Goal: Transaction & Acquisition: Purchase product/service

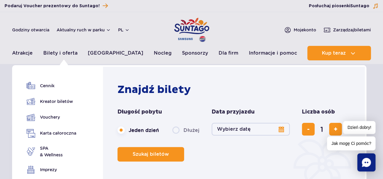
click at [281, 132] on button "Wybierz datę" at bounding box center [251, 129] width 78 height 13
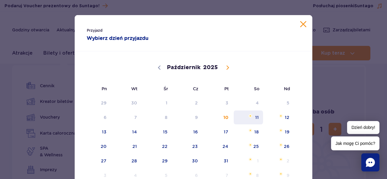
click at [257, 119] on span "11" at bounding box center [248, 118] width 31 height 14
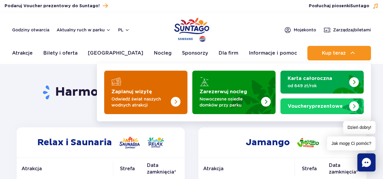
click at [172, 92] on img "Zaplanuj wizytę" at bounding box center [163, 90] width 48 height 47
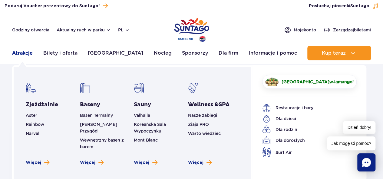
click at [22, 53] on link "Atrakcje" at bounding box center [22, 53] width 21 height 15
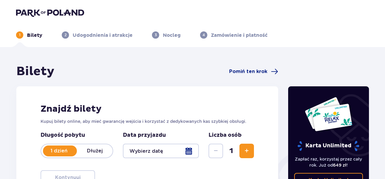
click at [189, 152] on div at bounding box center [161, 151] width 76 height 15
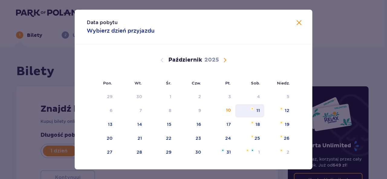
click at [255, 113] on div "11" at bounding box center [249, 110] width 29 height 13
click at [261, 111] on div "11" at bounding box center [249, 110] width 29 height 13
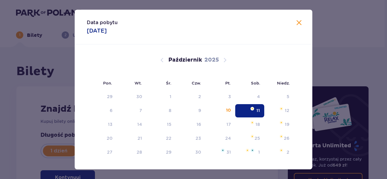
type input "11.10.25"
click at [261, 111] on div "Znajdź bilety Kupuj bilety online, aby mieć gwarancję wejścia i korzystać z ded…" at bounding box center [147, 145] width 262 height 116
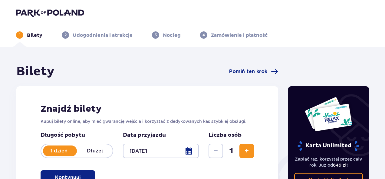
click at [247, 150] on span "Zwiększ" at bounding box center [246, 151] width 7 height 7
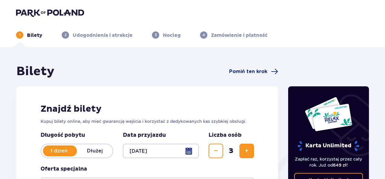
click at [247, 150] on span "Zwiększ" at bounding box center [246, 151] width 7 height 7
click at [248, 151] on span "Zwiększ" at bounding box center [246, 151] width 7 height 7
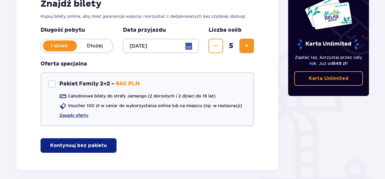
scroll to position [132, 0]
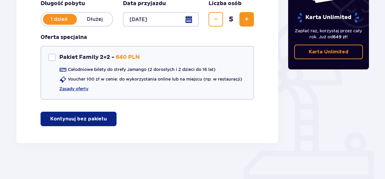
click at [67, 119] on p "Kontynuuj bez pakietu" at bounding box center [78, 119] width 57 height 7
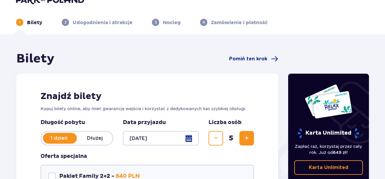
scroll to position [0, 0]
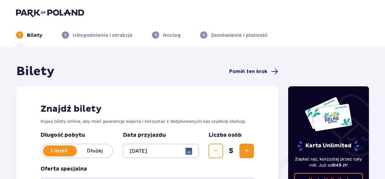
click at [252, 73] on span "Pomiń ten krok" at bounding box center [248, 71] width 38 height 7
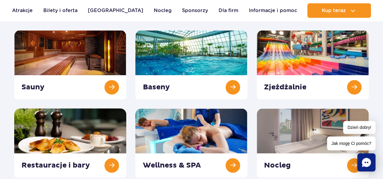
scroll to position [85, 0]
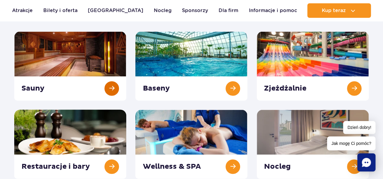
click at [62, 44] on link at bounding box center [70, 65] width 112 height 69
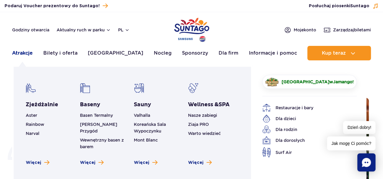
click at [21, 55] on link "Atrakcje" at bounding box center [22, 53] width 21 height 15
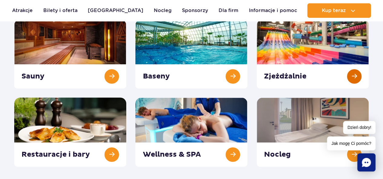
click at [311, 46] on link at bounding box center [313, 53] width 112 height 69
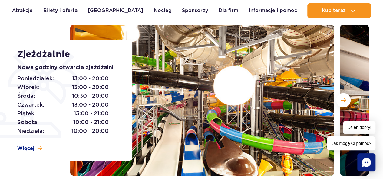
scroll to position [73, 0]
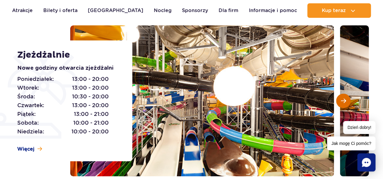
click at [343, 102] on span "Następny slajd" at bounding box center [343, 100] width 5 height 5
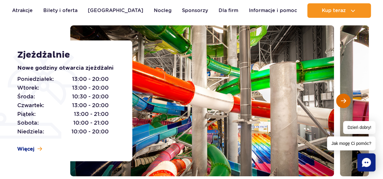
click at [343, 102] on span "Następny slajd" at bounding box center [343, 100] width 5 height 5
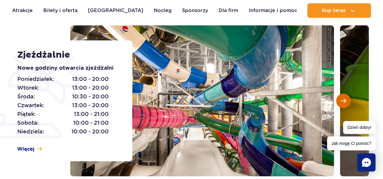
click at [343, 102] on span "Następny slajd" at bounding box center [343, 100] width 5 height 5
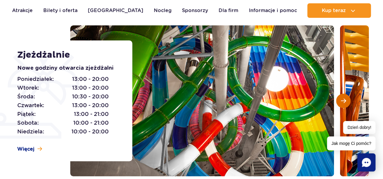
click at [343, 102] on span "Następny slajd" at bounding box center [343, 100] width 5 height 5
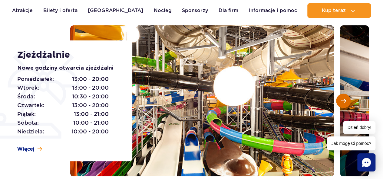
click at [343, 102] on span "Następny slajd" at bounding box center [343, 100] width 5 height 5
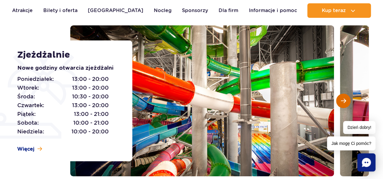
click at [343, 102] on span "Następny slajd" at bounding box center [343, 100] width 5 height 5
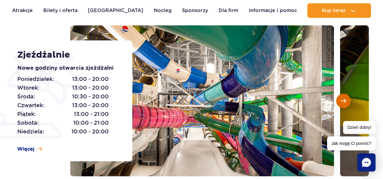
click at [343, 102] on span "Następny slajd" at bounding box center [343, 100] width 5 height 5
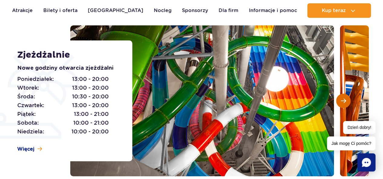
click at [343, 102] on span "Następny slajd" at bounding box center [343, 100] width 5 height 5
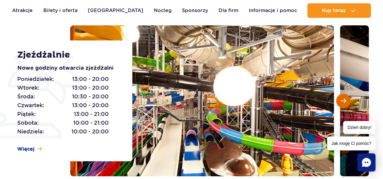
click at [343, 102] on span "Następny slajd" at bounding box center [343, 100] width 5 height 5
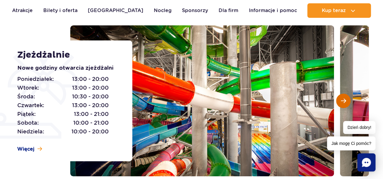
click at [343, 102] on span "Następny slajd" at bounding box center [343, 100] width 5 height 5
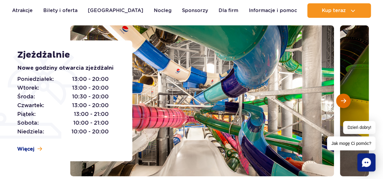
click at [343, 102] on span "Następny slajd" at bounding box center [343, 100] width 5 height 5
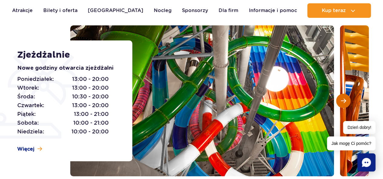
click at [343, 102] on span "Następny slajd" at bounding box center [343, 100] width 5 height 5
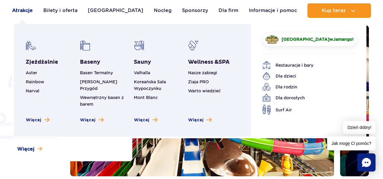
click at [18, 8] on link "Atrakcje" at bounding box center [22, 10] width 21 height 15
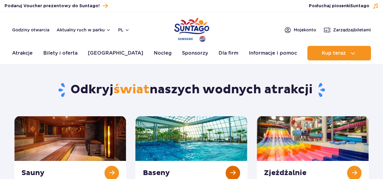
click at [186, 135] on link at bounding box center [191, 150] width 112 height 69
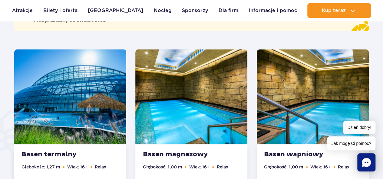
scroll to position [424, 0]
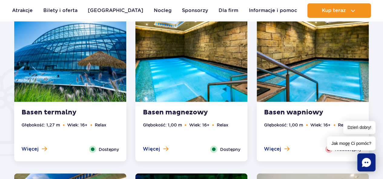
click at [53, 81] on img at bounding box center [70, 54] width 112 height 95
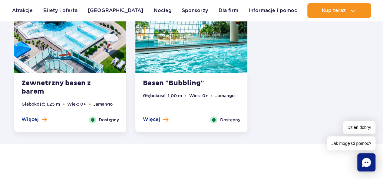
scroll to position [1301, 0]
